Goal: Information Seeking & Learning: Learn about a topic

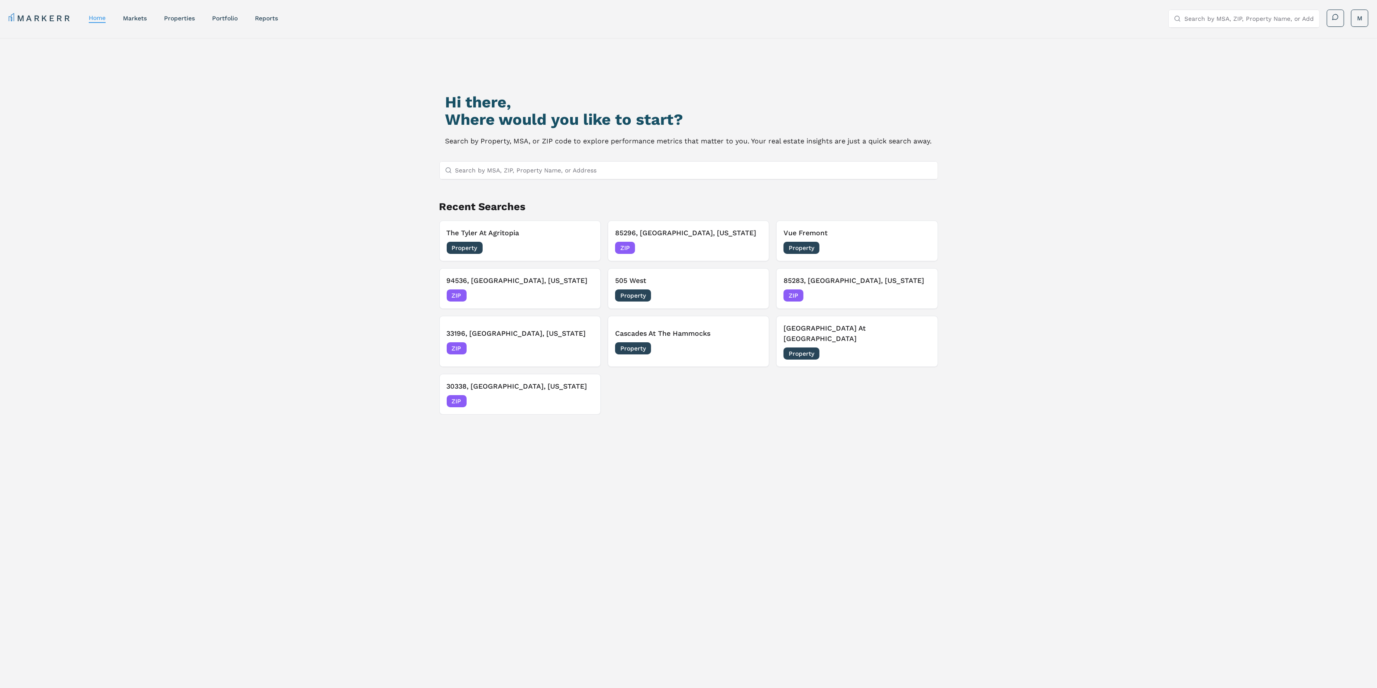
click at [592, 168] on input "Search by MSA, ZIP, Property Name, or Address" at bounding box center [693, 169] width 477 height 17
paste input "02472"
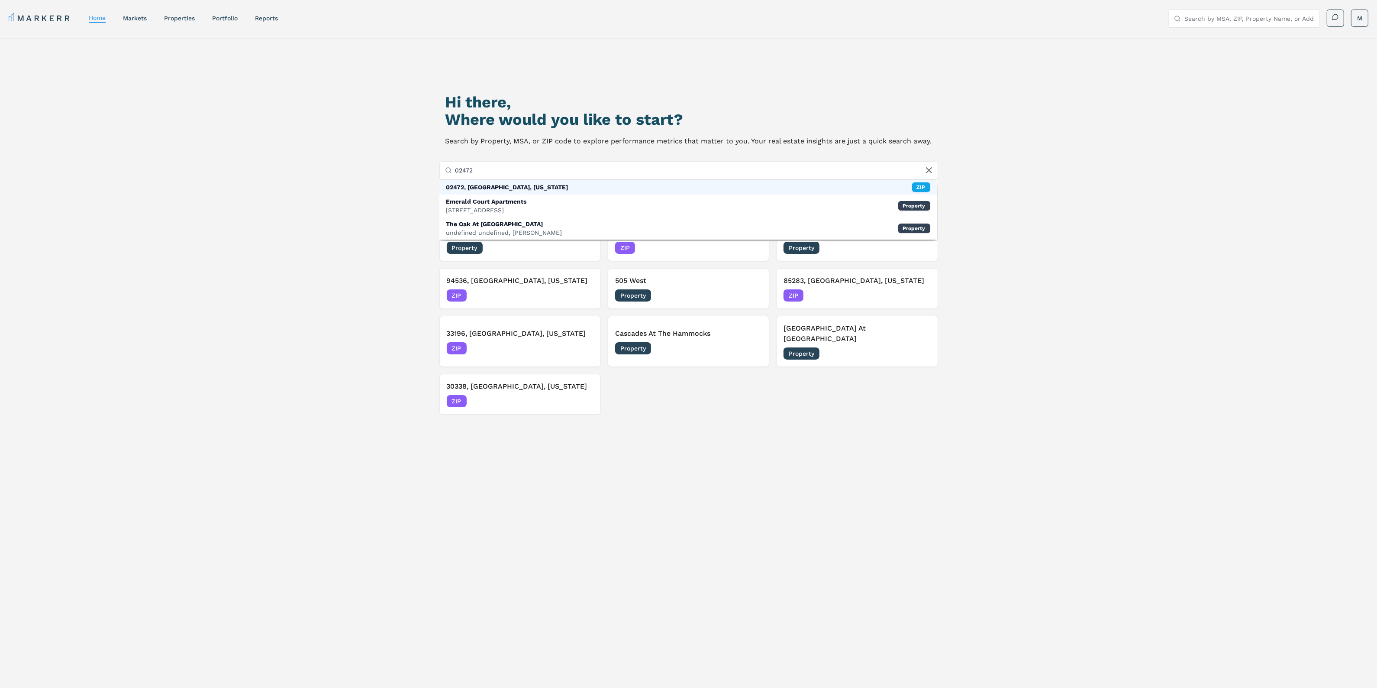
type input "02472"
click at [531, 187] on div "02472, Watertown, Massachusetts" at bounding box center [507, 187] width 122 height 9
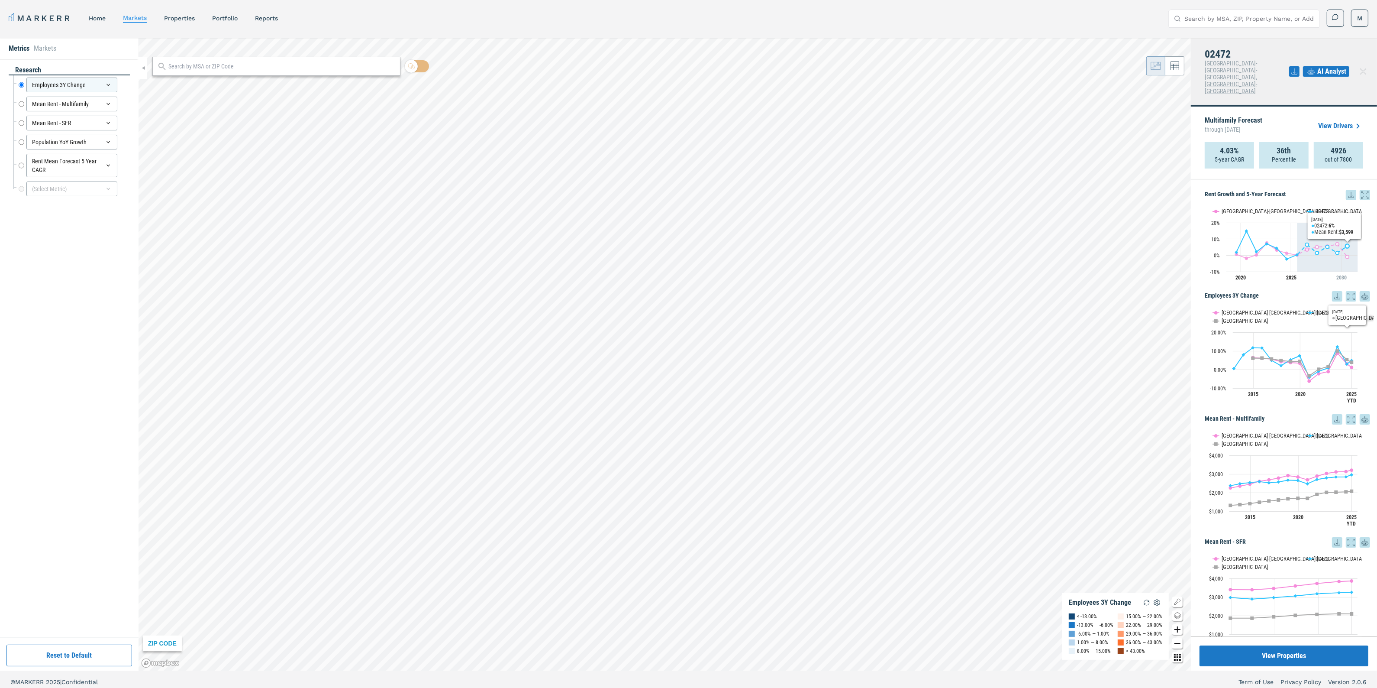
click at [1346, 190] on icon at bounding box center [1351, 195] width 10 height 10
click at [1304, 224] on div "Download as XLS" at bounding box center [1312, 222] width 50 height 9
click at [1294, 650] on button "View Properties" at bounding box center [1284, 655] width 169 height 21
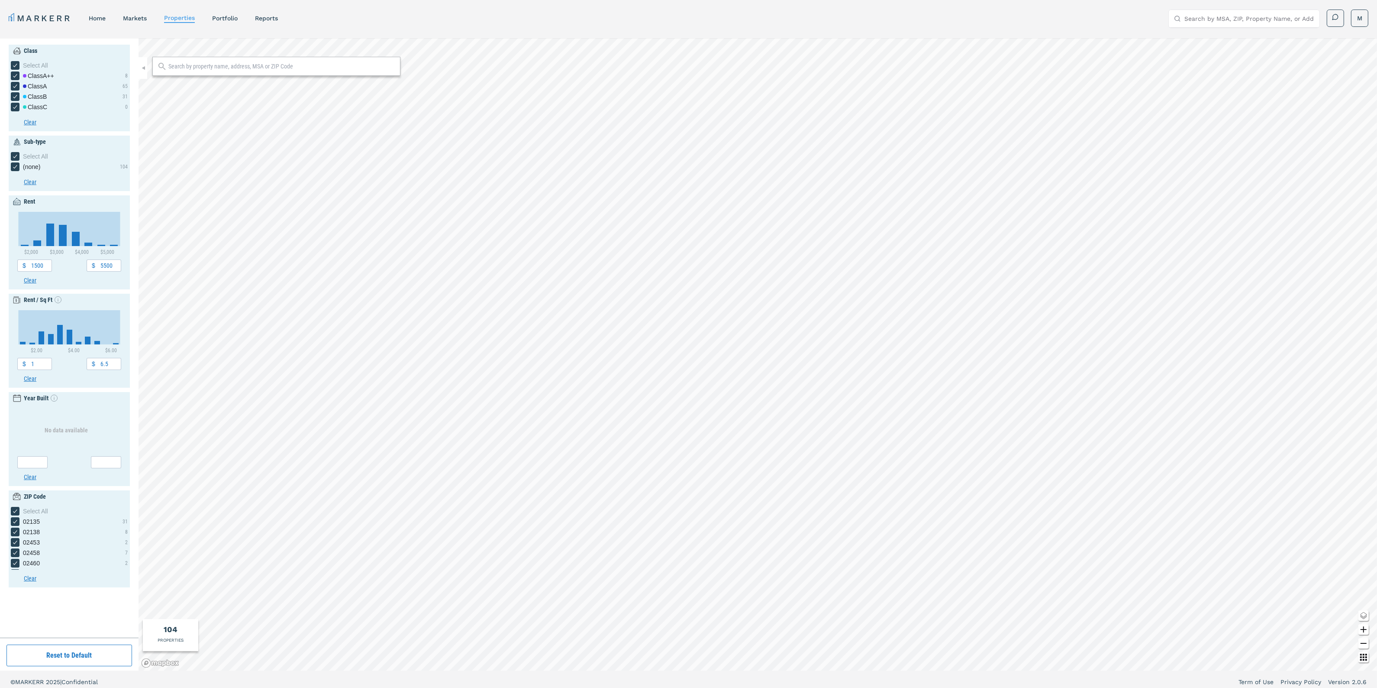
click at [231, 71] on div at bounding box center [276, 66] width 248 height 19
click at [229, 65] on input "text" at bounding box center [281, 66] width 227 height 9
click at [229, 87] on span "[GEOGRAPHIC_DATA], [US_STATE] MSA" at bounding box center [276, 85] width 248 height 13
click at [222, 63] on input "watertown mews" at bounding box center [276, 66] width 217 height 9
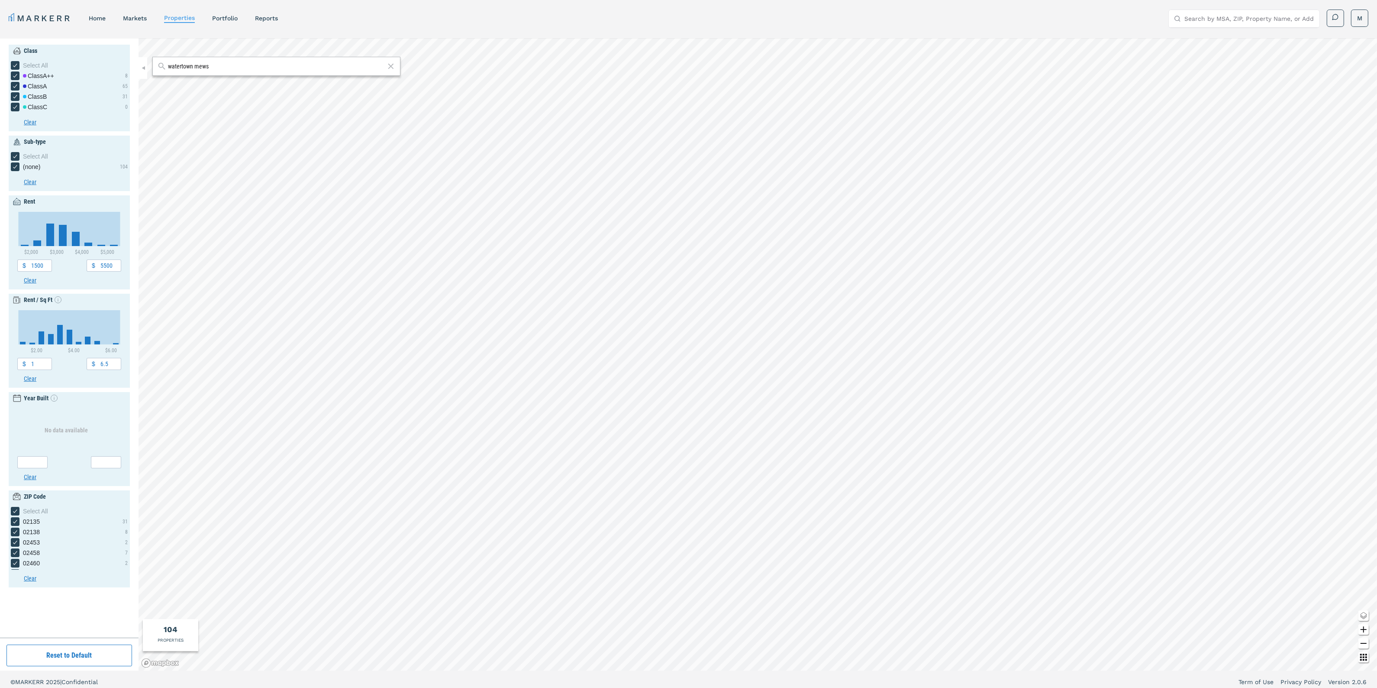
click at [222, 63] on input "watertown mews" at bounding box center [276, 66] width 217 height 9
type input "w"
click at [1265, 15] on input "Search by MSA, ZIP, Property Name, or Address" at bounding box center [1250, 18] width 130 height 17
type input "watertown mews"
click at [1253, 46] on div "Watertown Mews [STREET_ADDRESS] Property" at bounding box center [1243, 54] width 151 height 23
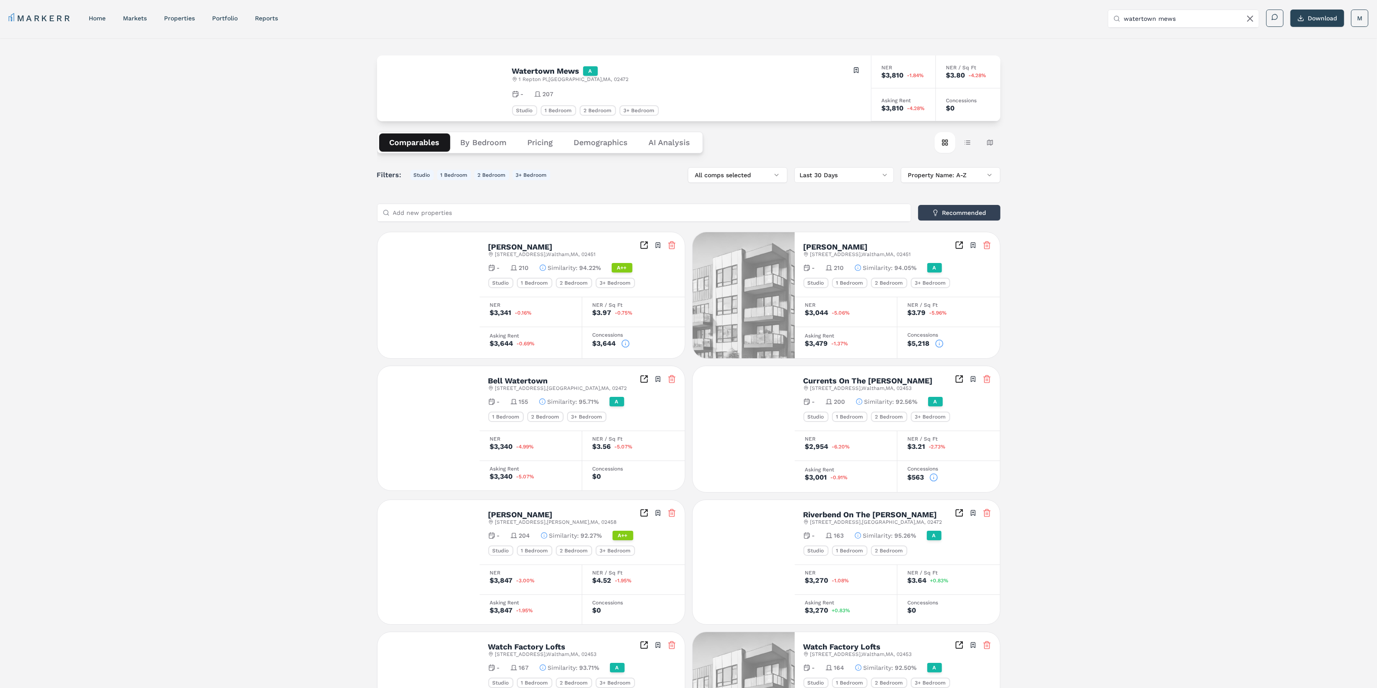
click at [610, 144] on button "Demographics" at bounding box center [601, 142] width 75 height 18
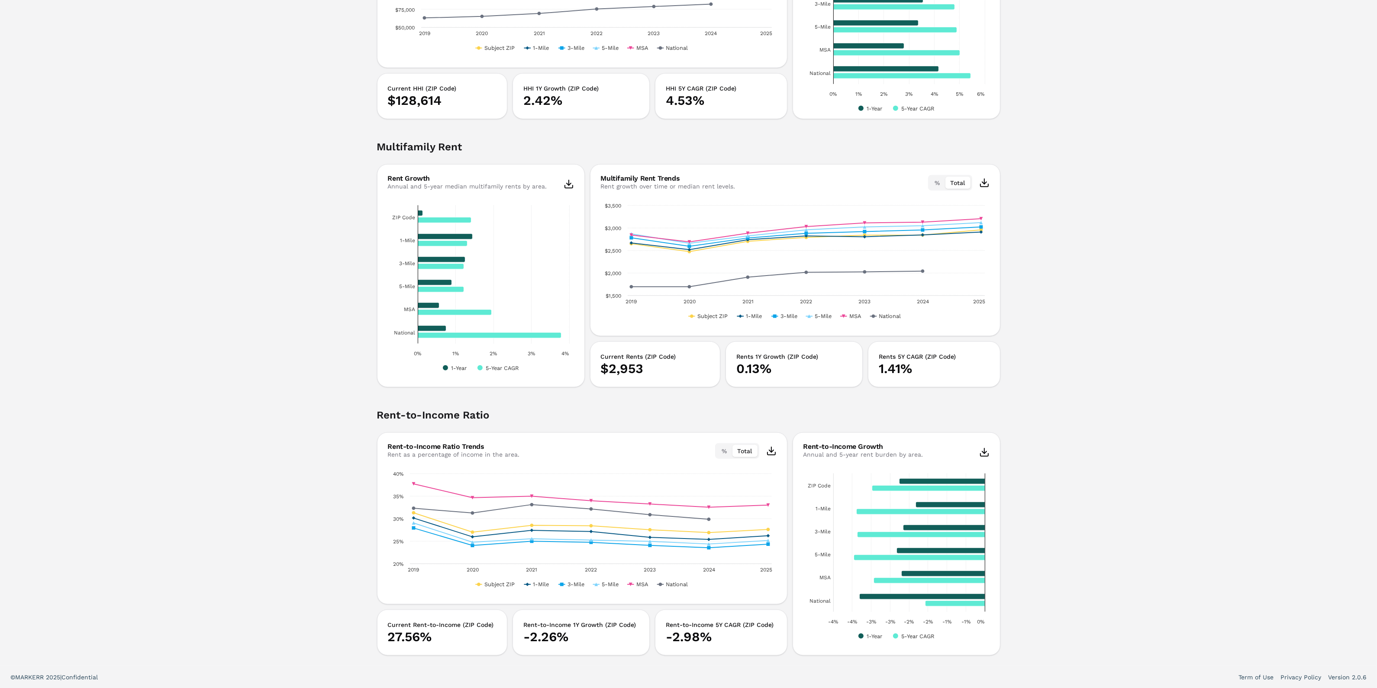
scroll to position [1078, 0]
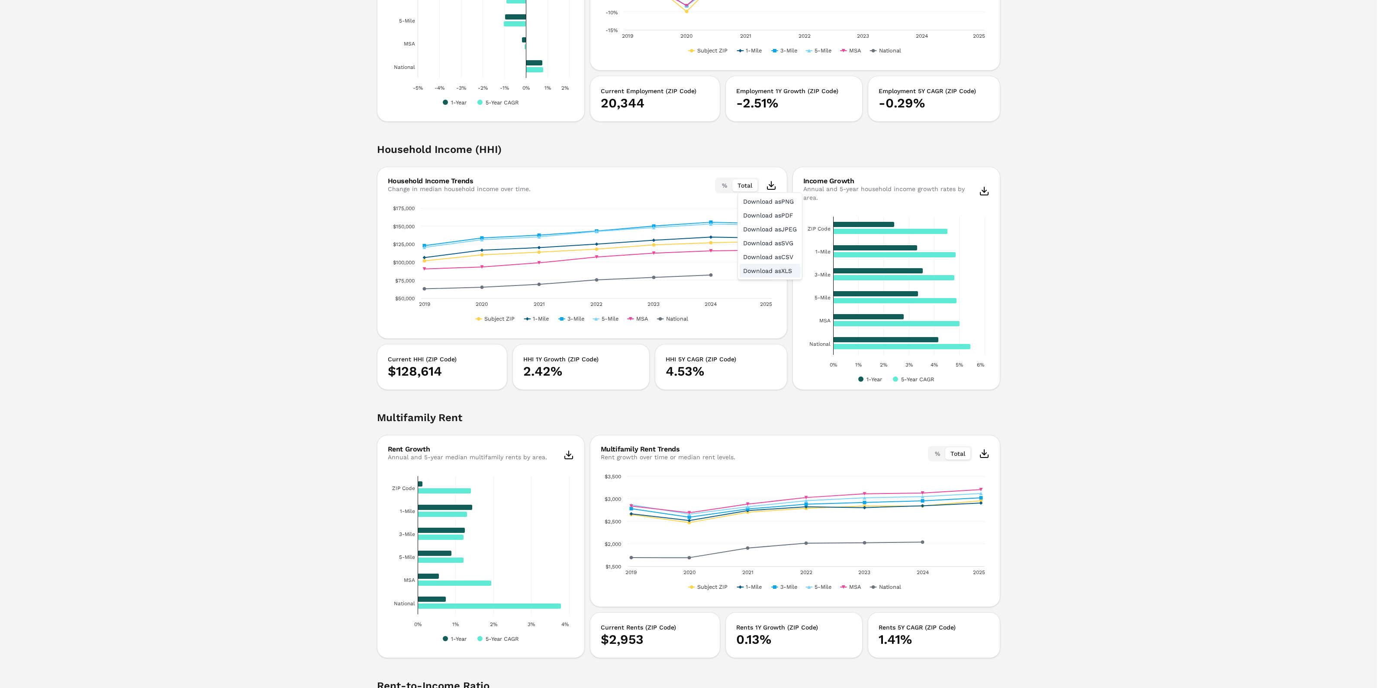
click at [791, 270] on div "Download as XLS" at bounding box center [770, 271] width 61 height 14
